Goal: Information Seeking & Learning: Find contact information

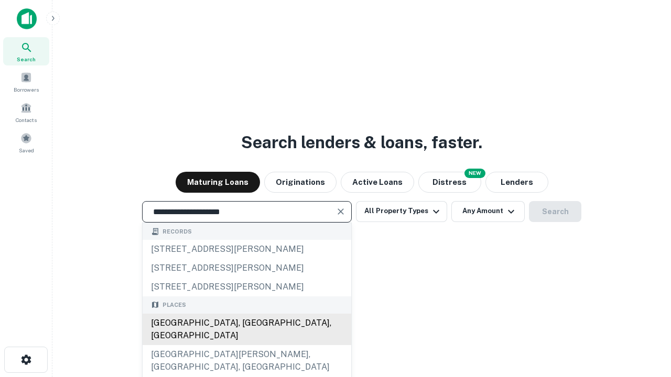
click at [246, 345] on div "[GEOGRAPHIC_DATA], [GEOGRAPHIC_DATA], [GEOGRAPHIC_DATA]" at bounding box center [247, 329] width 209 height 31
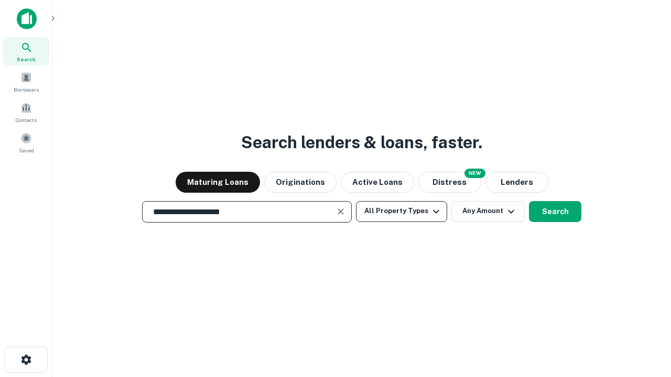
type input "**********"
click at [401, 211] on button "All Property Types" at bounding box center [401, 211] width 91 height 21
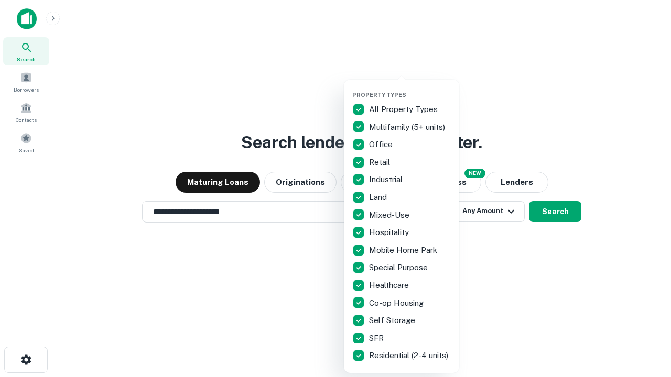
click at [410, 88] on button "button" at bounding box center [409, 88] width 115 height 1
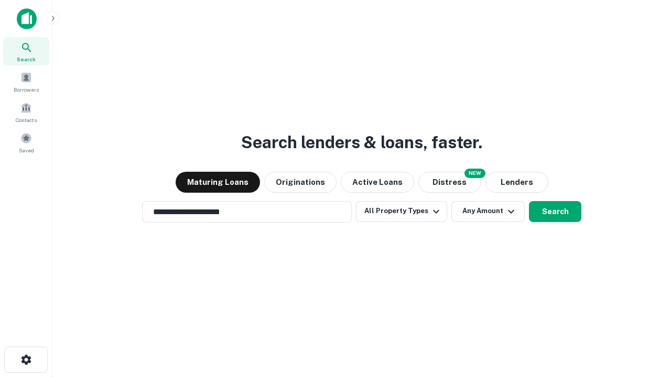
scroll to position [16, 0]
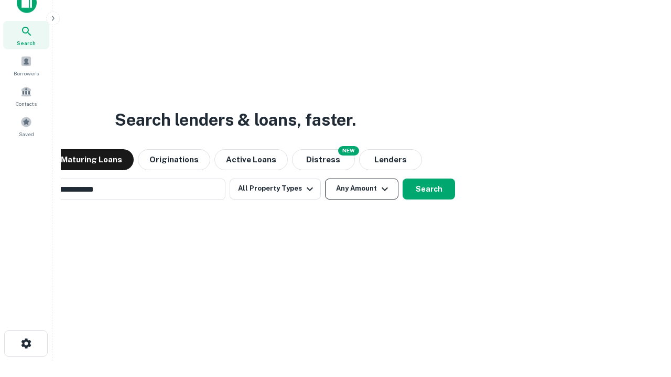
click at [325, 179] on button "Any Amount" at bounding box center [361, 189] width 73 height 21
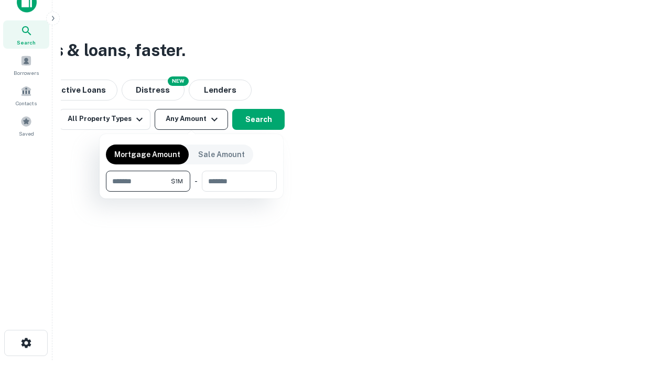
type input "*******"
click at [191, 192] on button "button" at bounding box center [191, 192] width 171 height 1
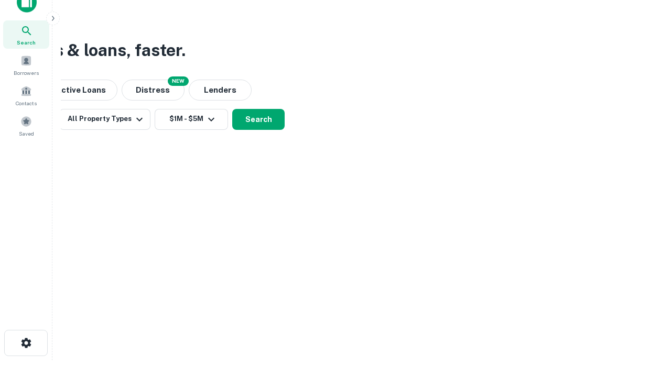
scroll to position [16, 0]
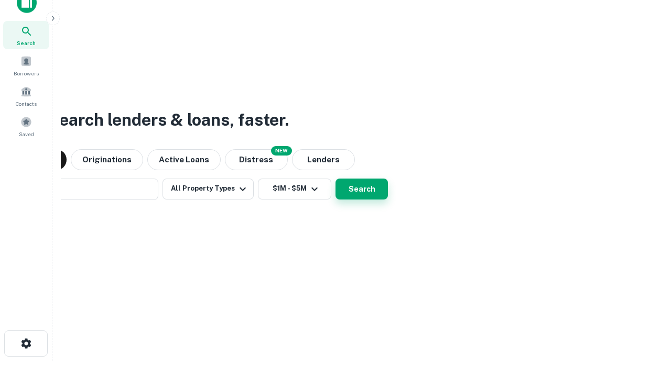
click at [335, 179] on button "Search" at bounding box center [361, 189] width 52 height 21
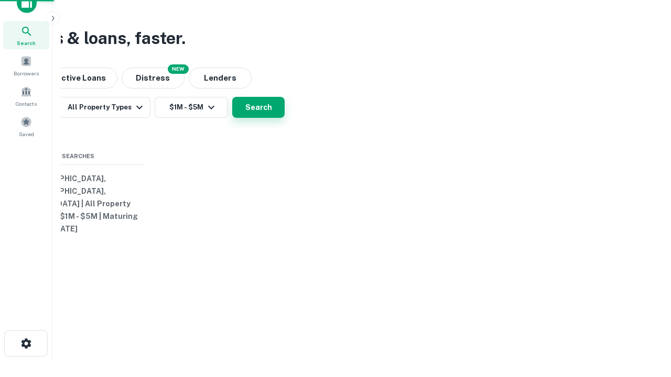
scroll to position [17, 0]
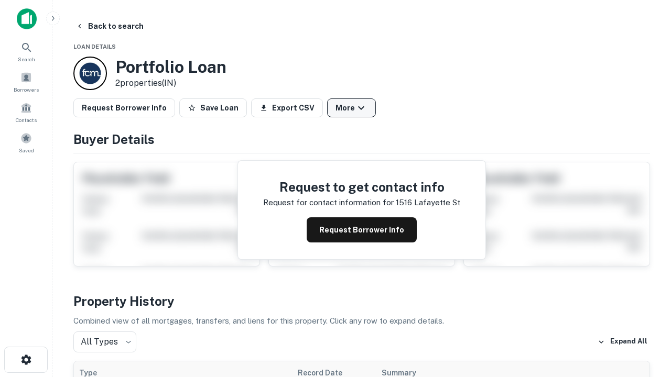
click at [351, 108] on button "More" at bounding box center [351, 108] width 49 height 19
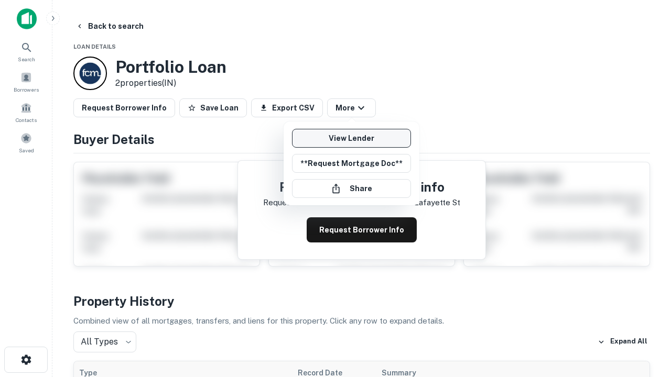
click at [351, 138] on link "View Lender" at bounding box center [351, 138] width 119 height 19
